Goal: Obtain resource: Download file/media

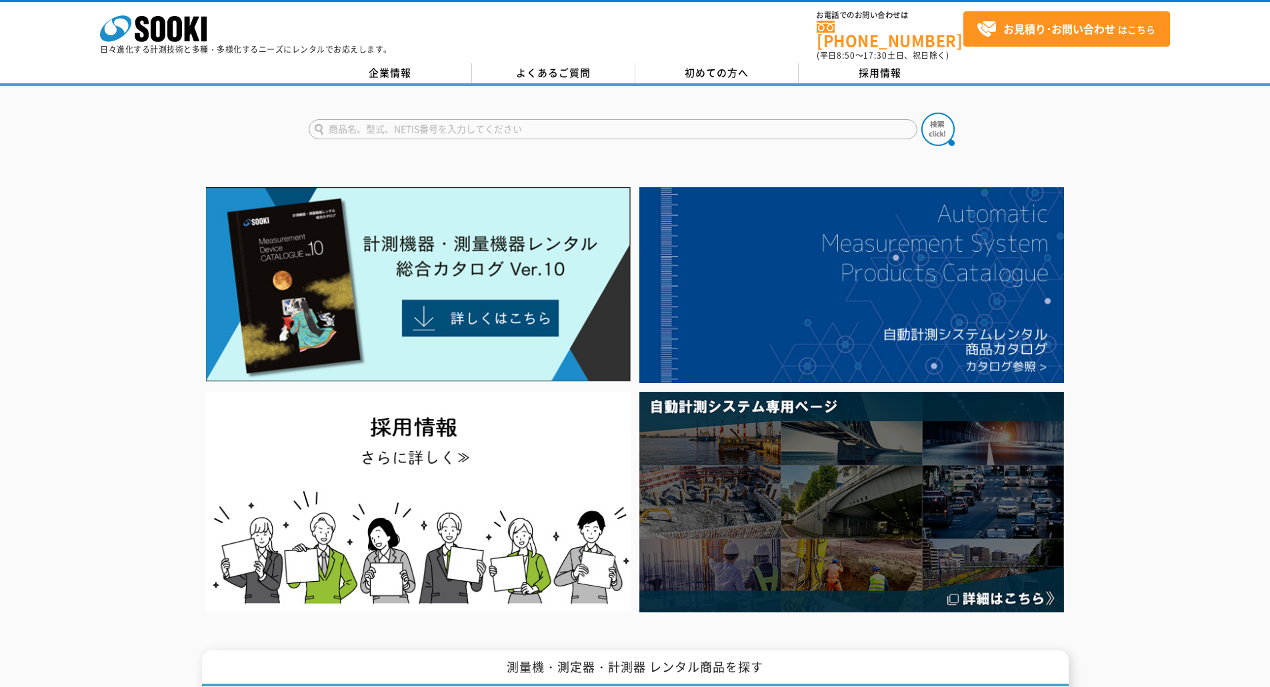
click at [428, 119] on input "text" at bounding box center [613, 129] width 609 height 20
paste input "VM-57"
type input "VM-57"
click at [929, 113] on img at bounding box center [937, 129] width 33 height 33
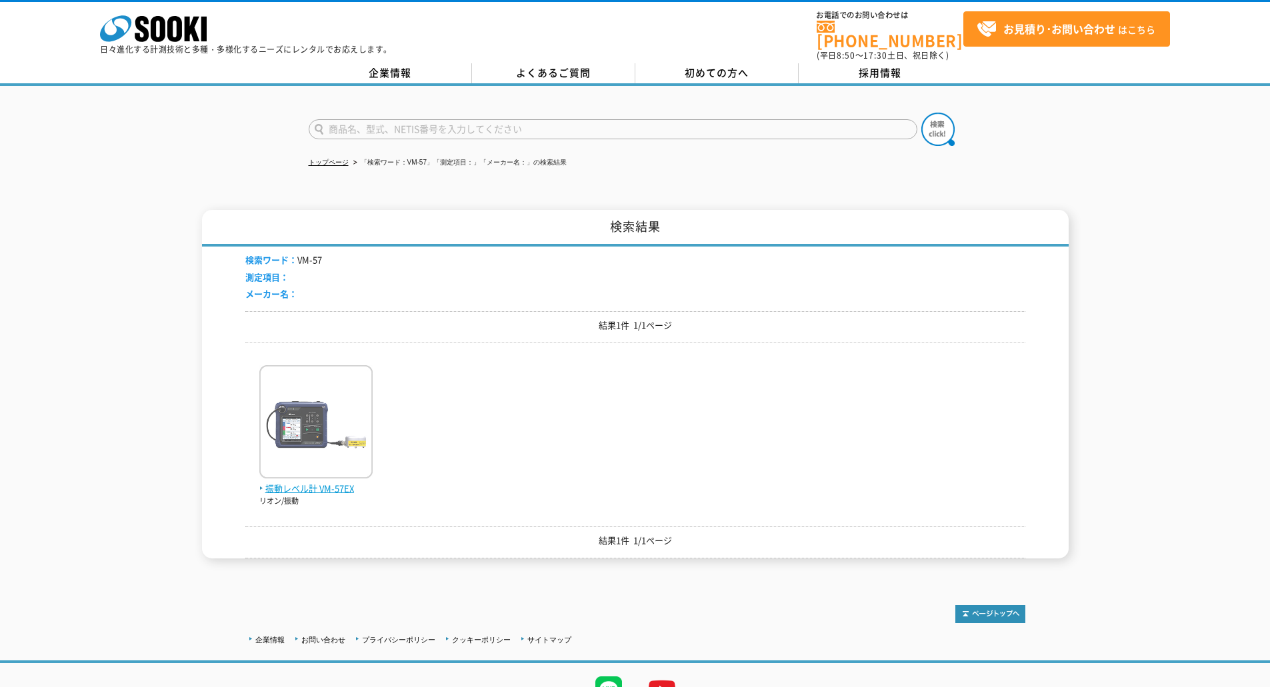
click at [286, 482] on span "振動レベル計 VM-57EX" at bounding box center [315, 489] width 113 height 14
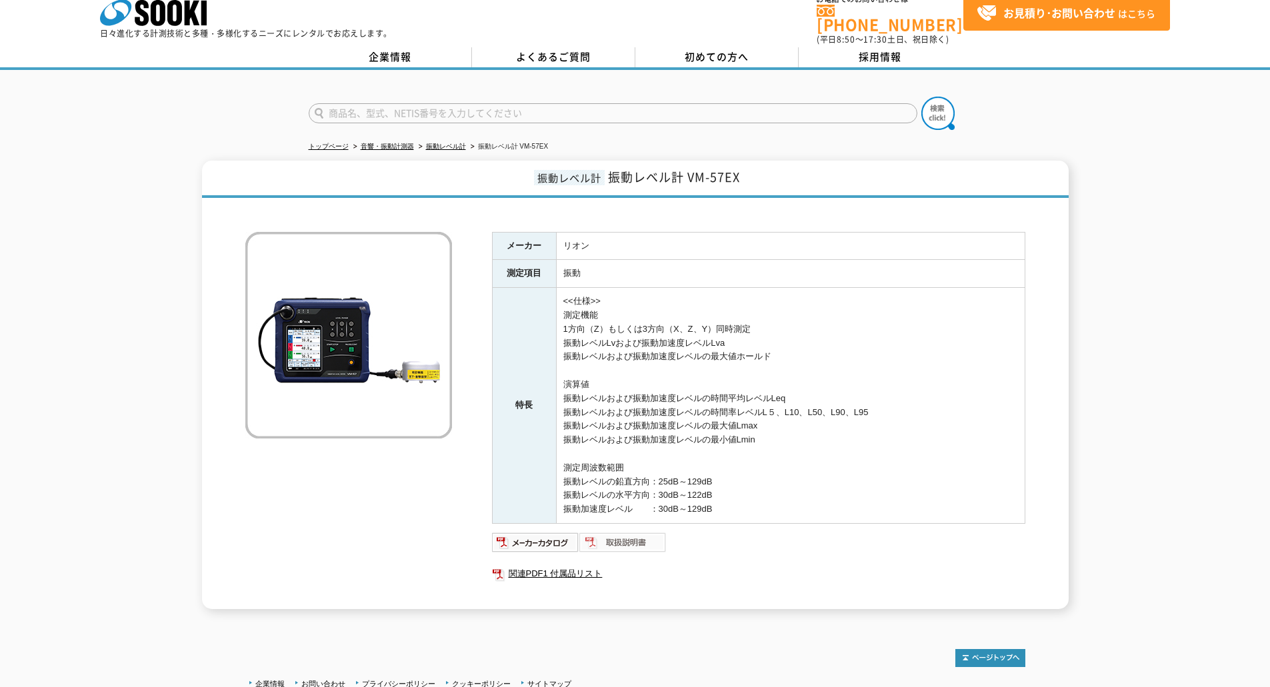
scroll to position [15, 0]
click at [565, 566] on link "関連PDF1 付属品リスト" at bounding box center [758, 574] width 533 height 17
click at [631, 535] on img at bounding box center [622, 543] width 87 height 21
click at [567, 567] on link "関連PDF1 付属品リスト" at bounding box center [758, 574] width 533 height 17
click at [538, 543] on img at bounding box center [535, 543] width 87 height 21
